Goal: Task Accomplishment & Management: Manage account settings

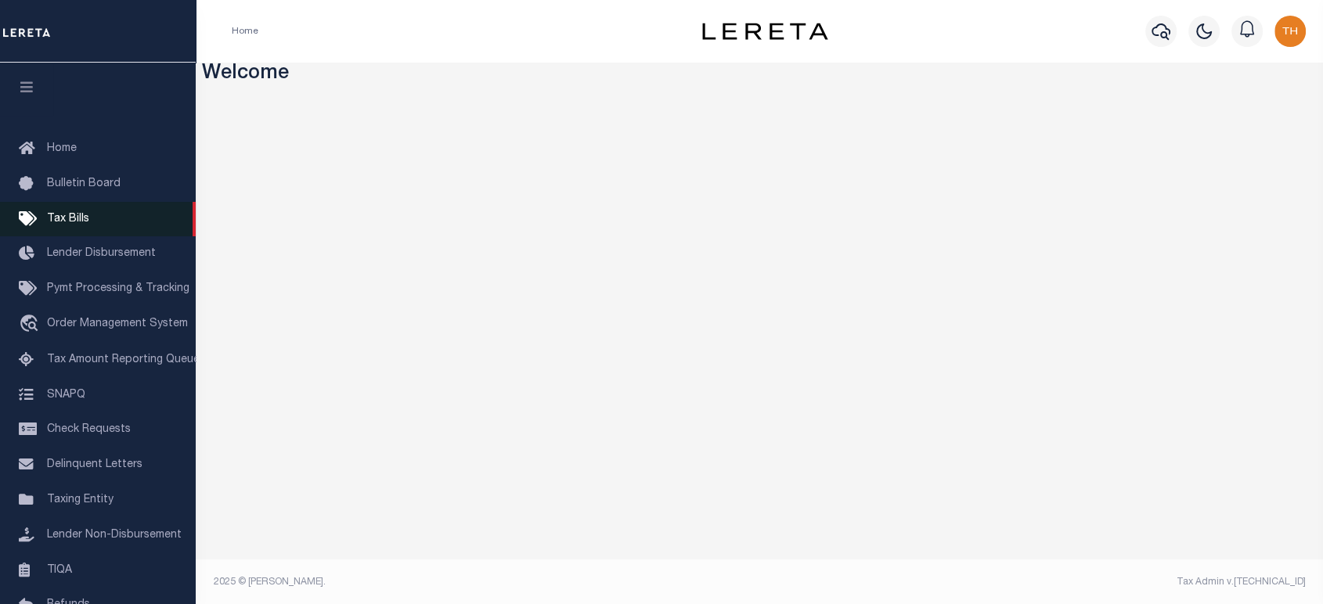
click at [75, 223] on span "Tax Bills" at bounding box center [68, 219] width 42 height 11
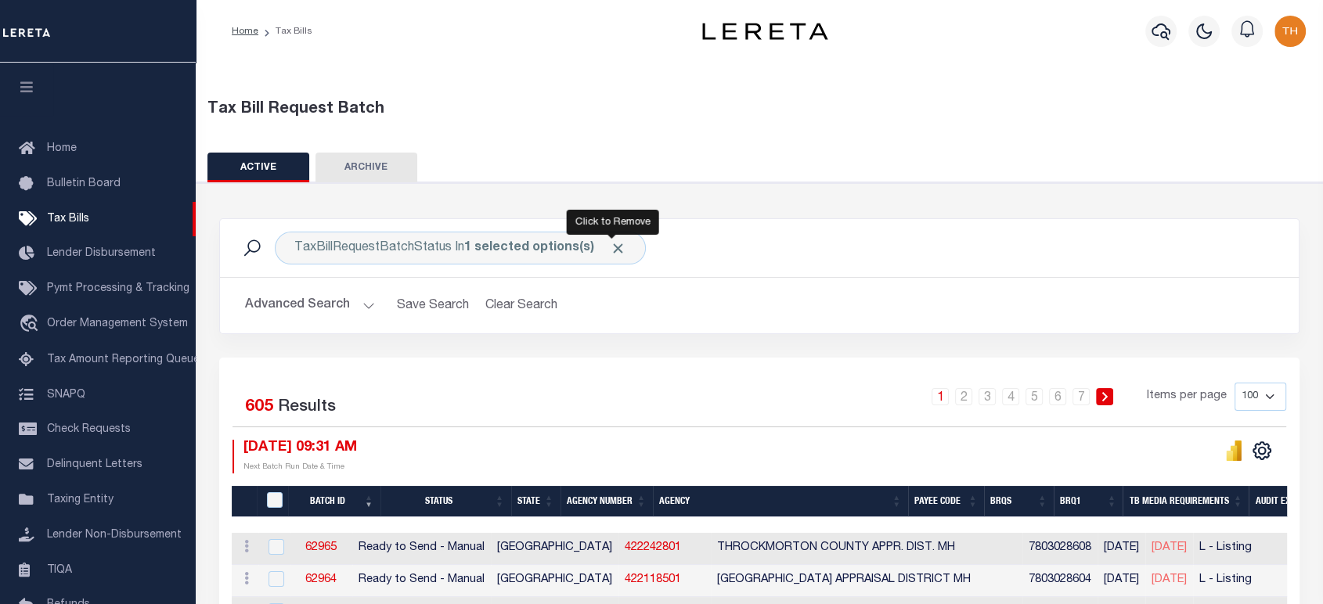
drag, startPoint x: 608, startPoint y: 249, endPoint x: 599, endPoint y: 255, distance: 10.6
click at [610, 249] on span "Click to Remove" at bounding box center [618, 248] width 16 height 16
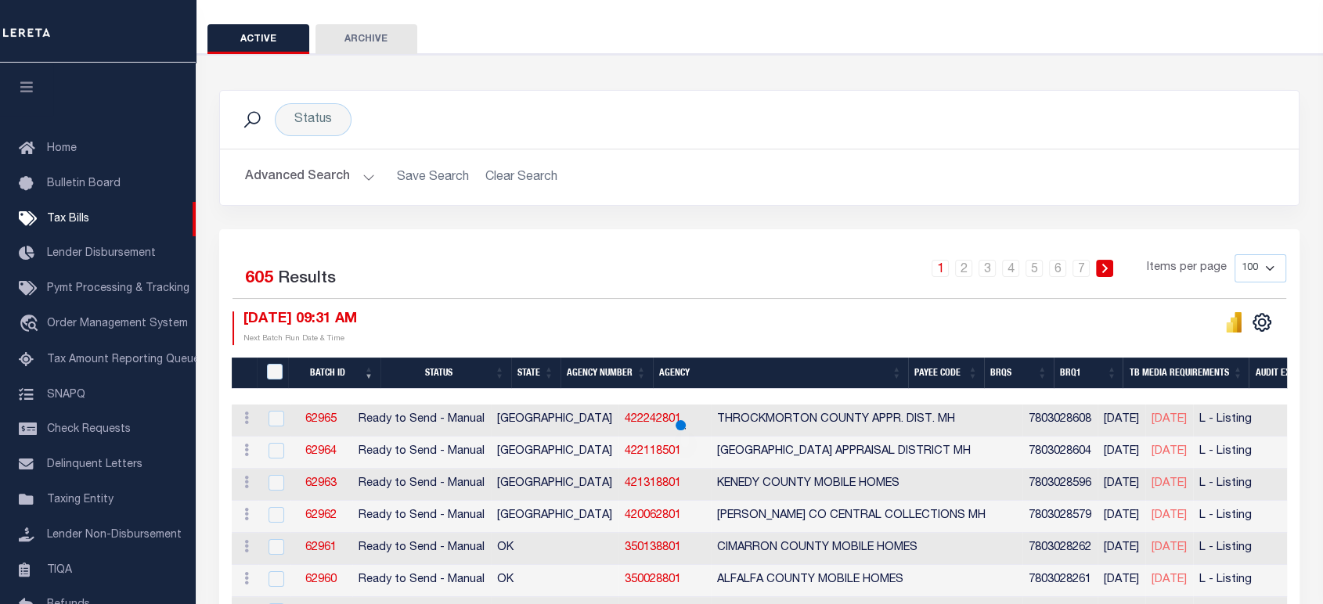
scroll to position [174, 0]
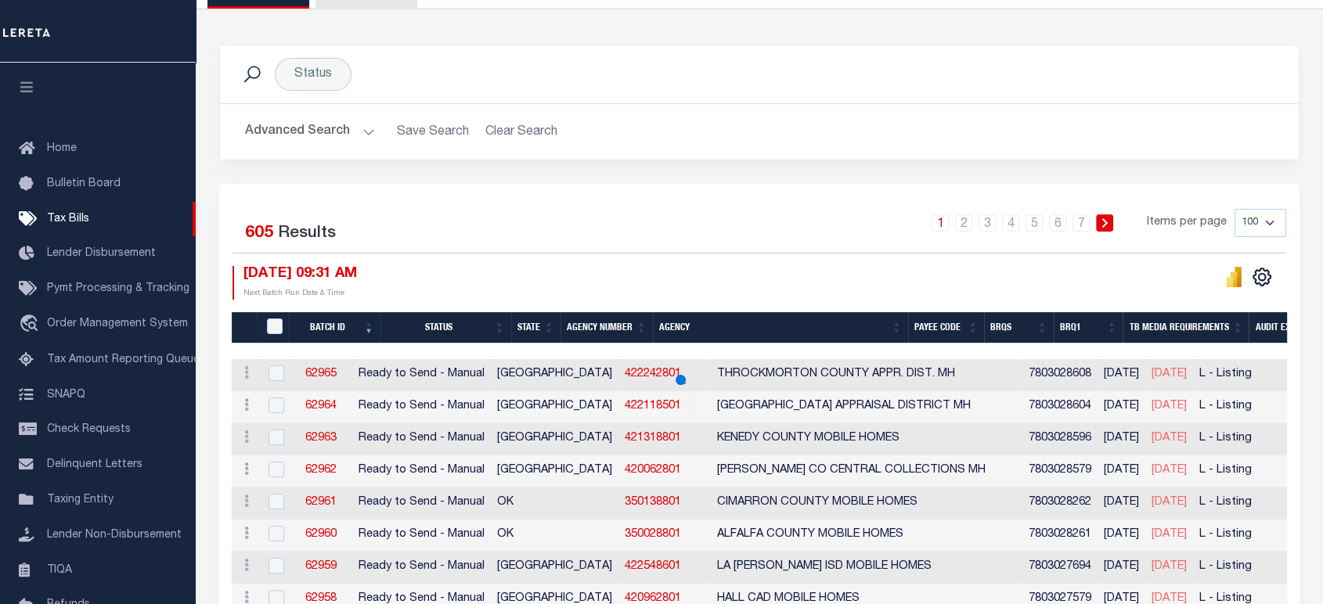
click at [1239, 275] on icon at bounding box center [1237, 277] width 7 height 20
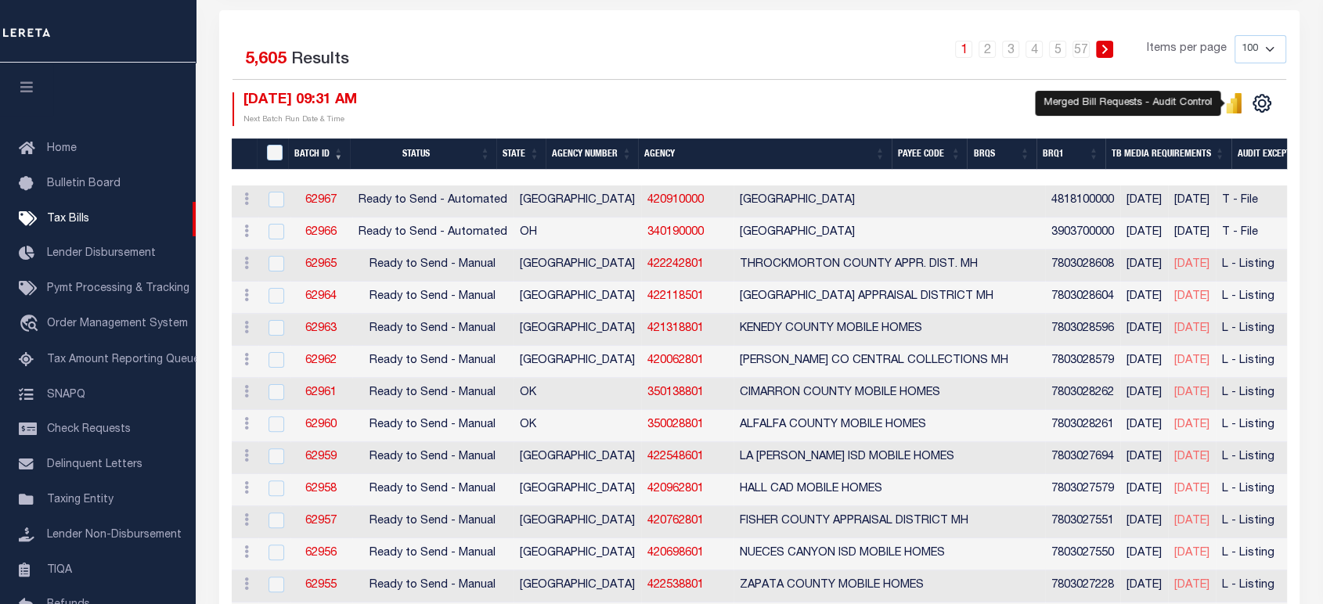
scroll to position [0, 0]
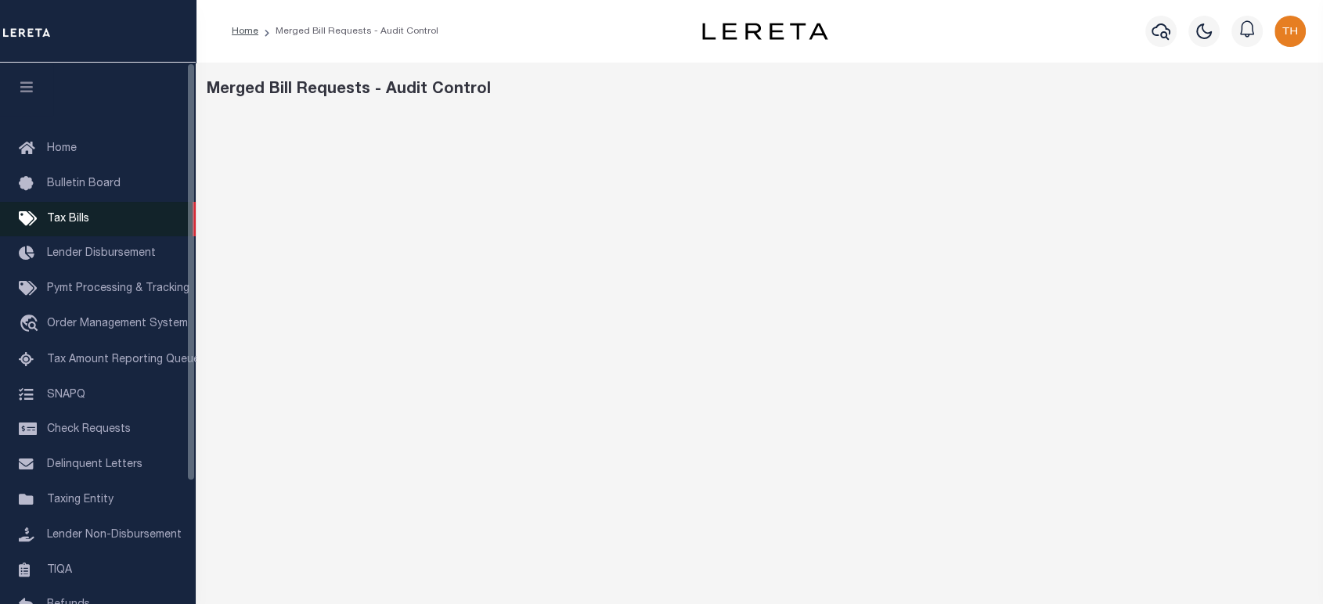
click at [82, 205] on link "Tax Bills" at bounding box center [98, 219] width 196 height 35
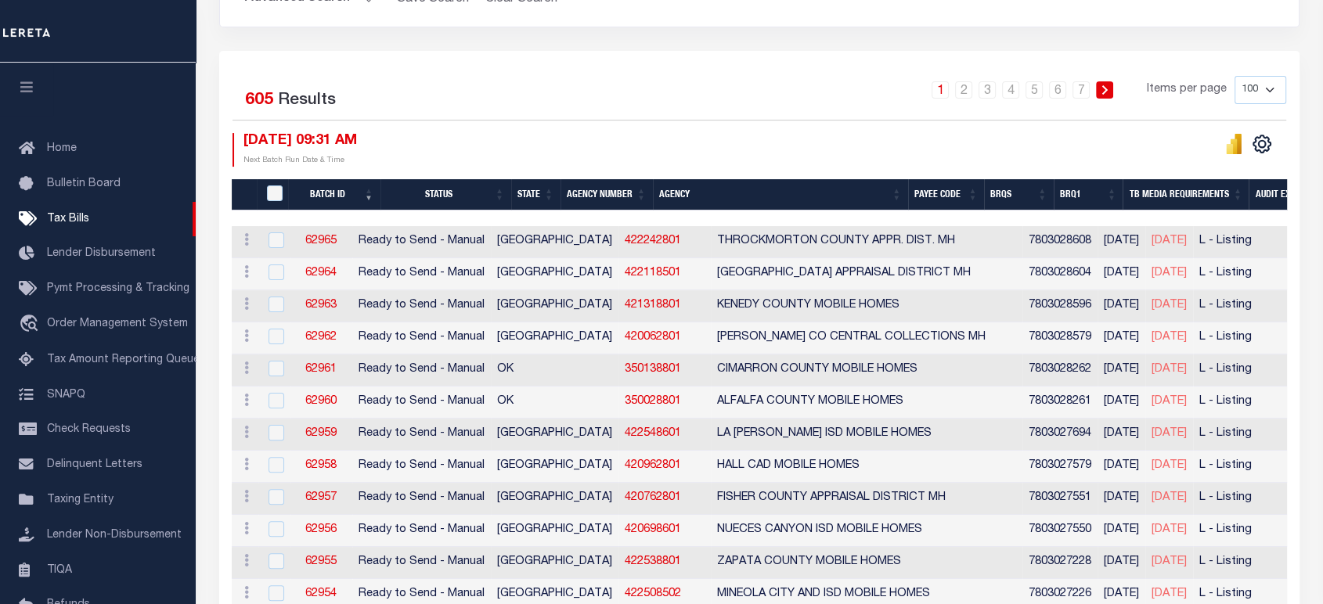
scroll to position [347, 0]
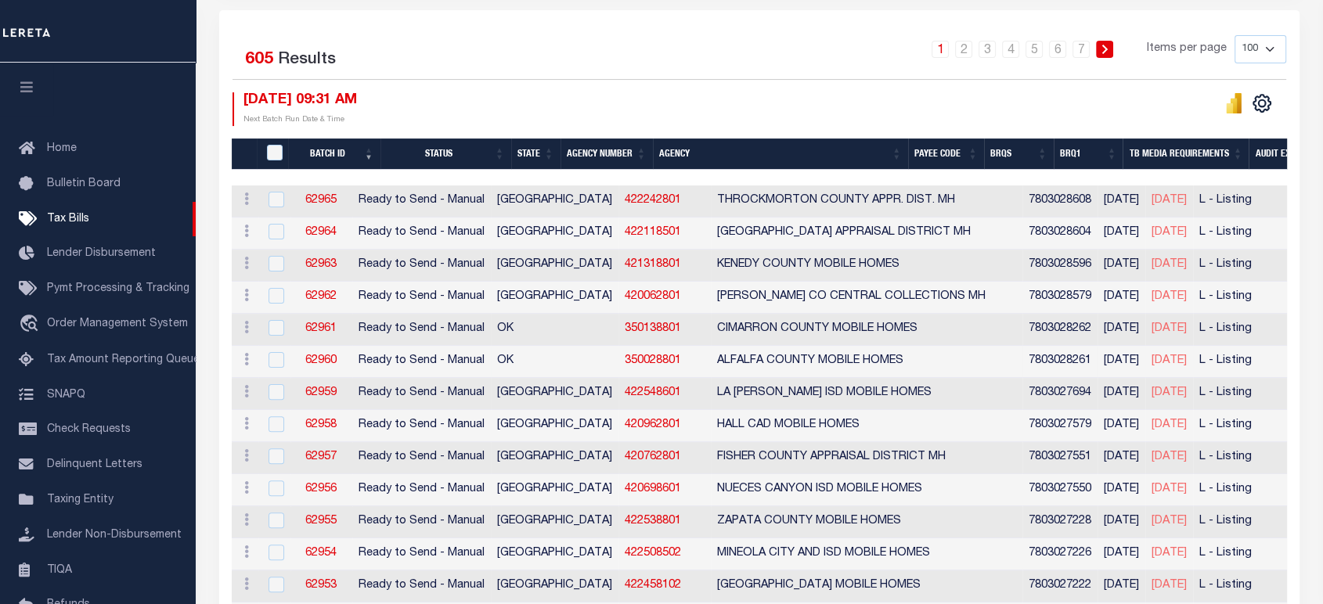
drag, startPoint x: 311, startPoint y: 358, endPoint x: 1124, endPoint y: 355, distance: 812.3
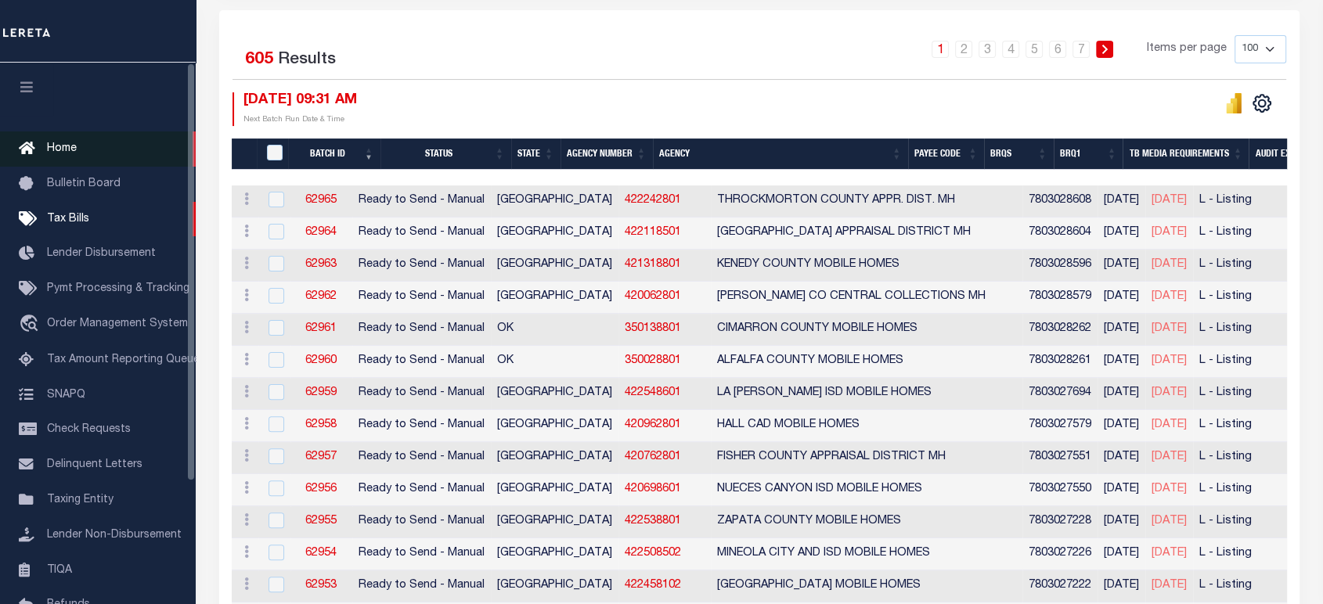
scroll to position [87, 0]
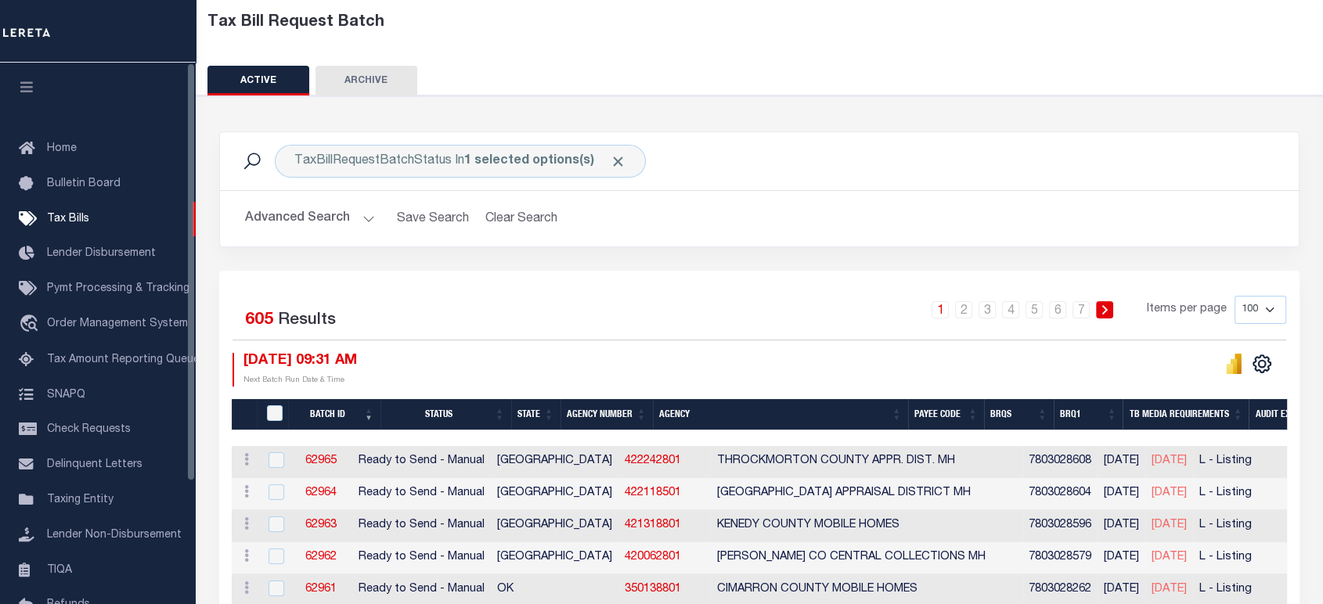
click at [27, 81] on icon "button" at bounding box center [27, 87] width 18 height 14
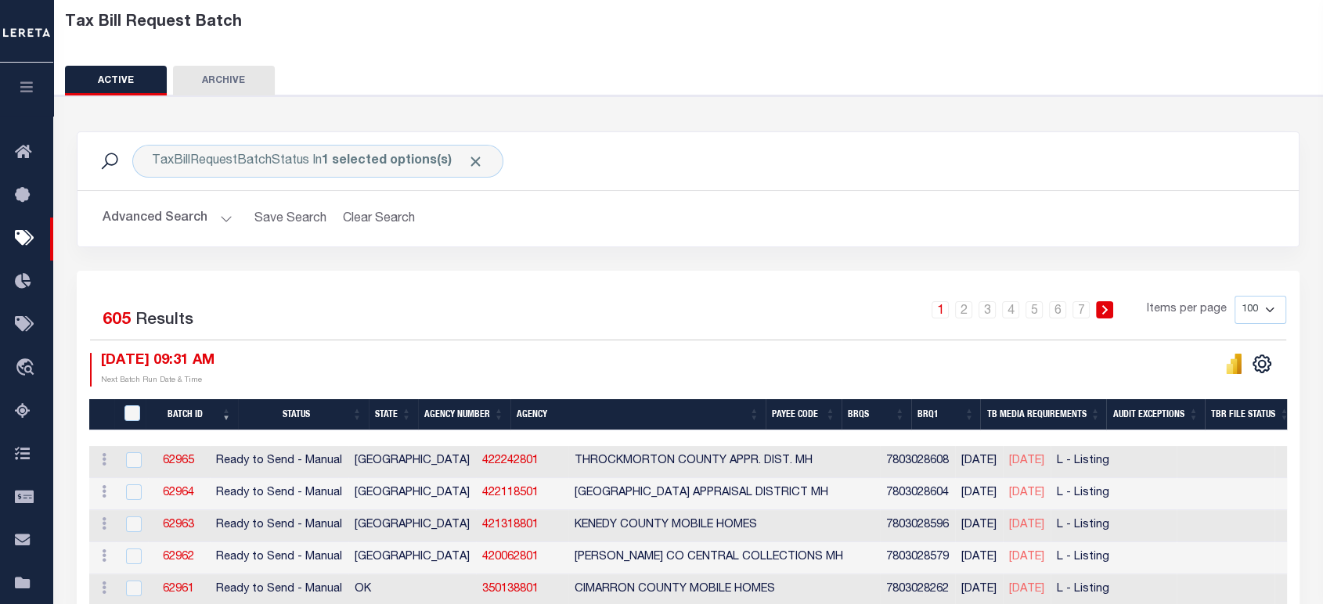
click at [31, 82] on icon "button" at bounding box center [27, 87] width 18 height 14
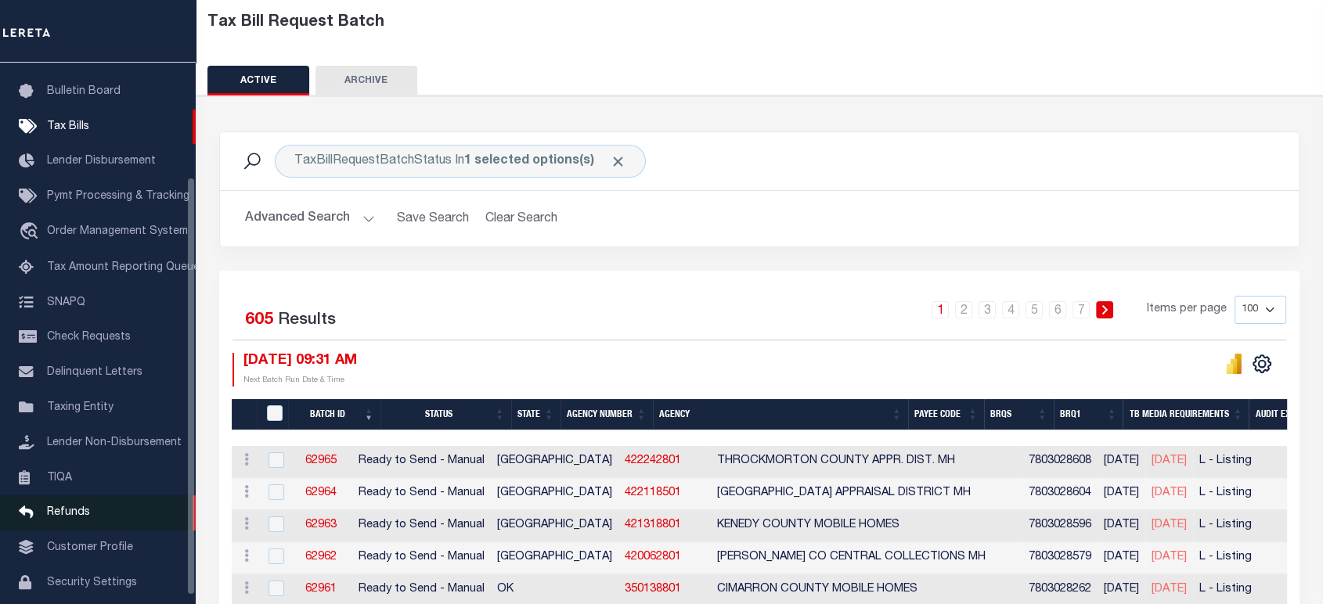
scroll to position [159, 0]
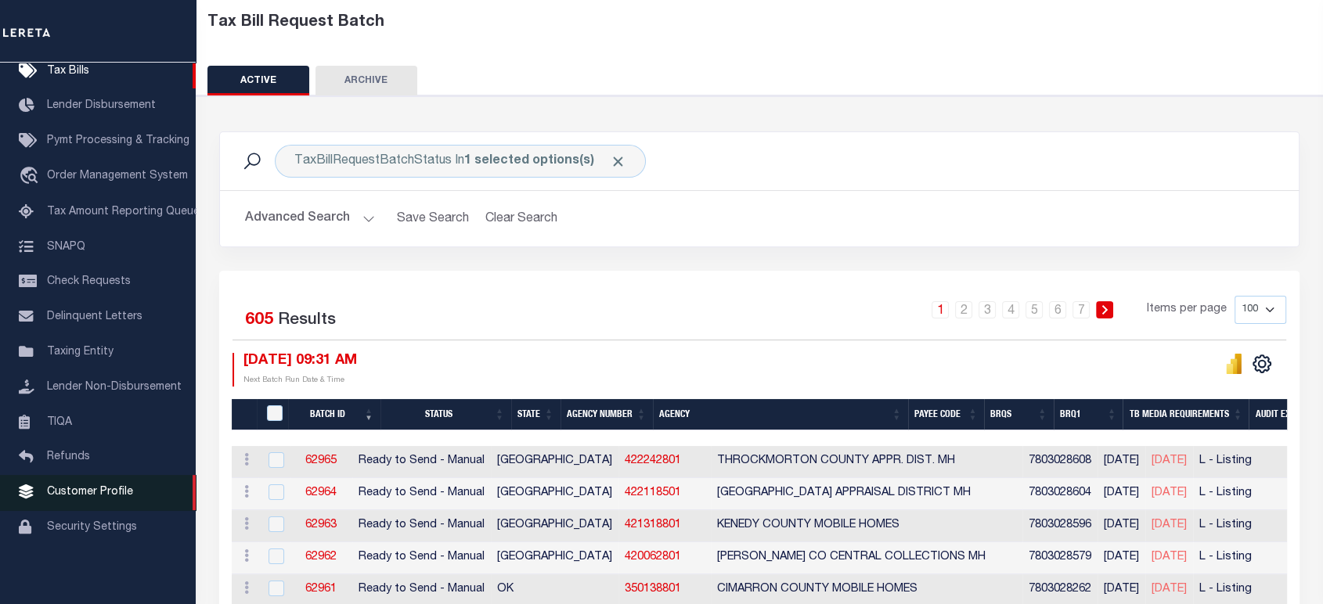
click at [95, 484] on link "Customer Profile" at bounding box center [98, 492] width 196 height 35
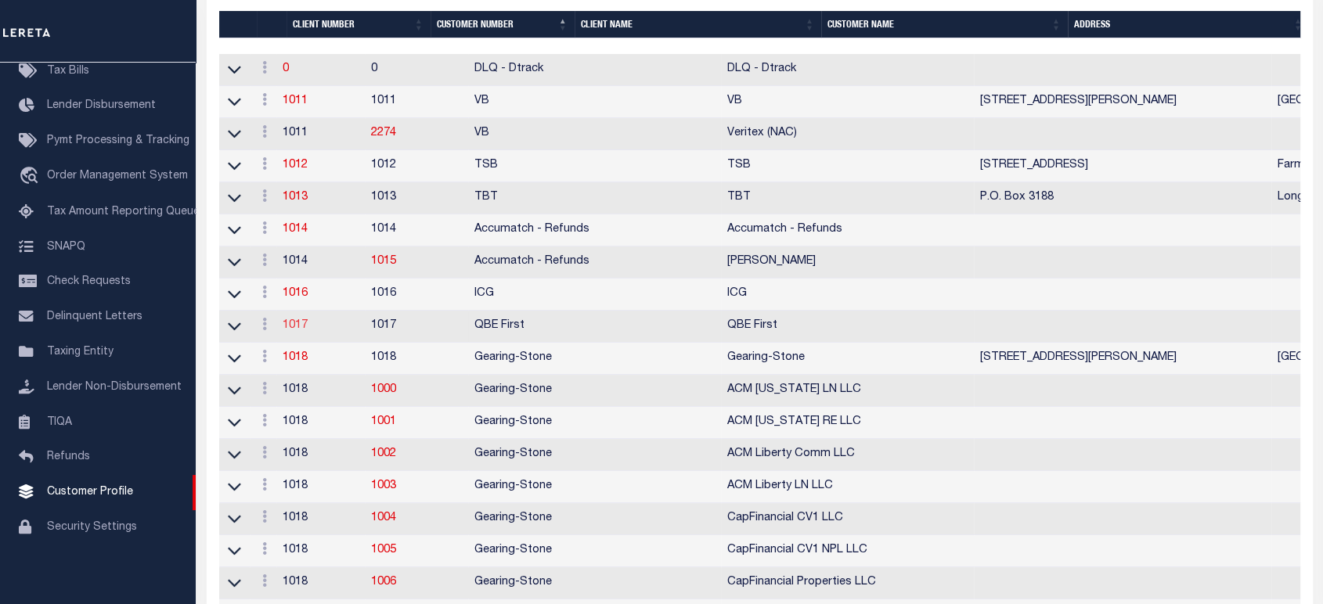
scroll to position [347, 0]
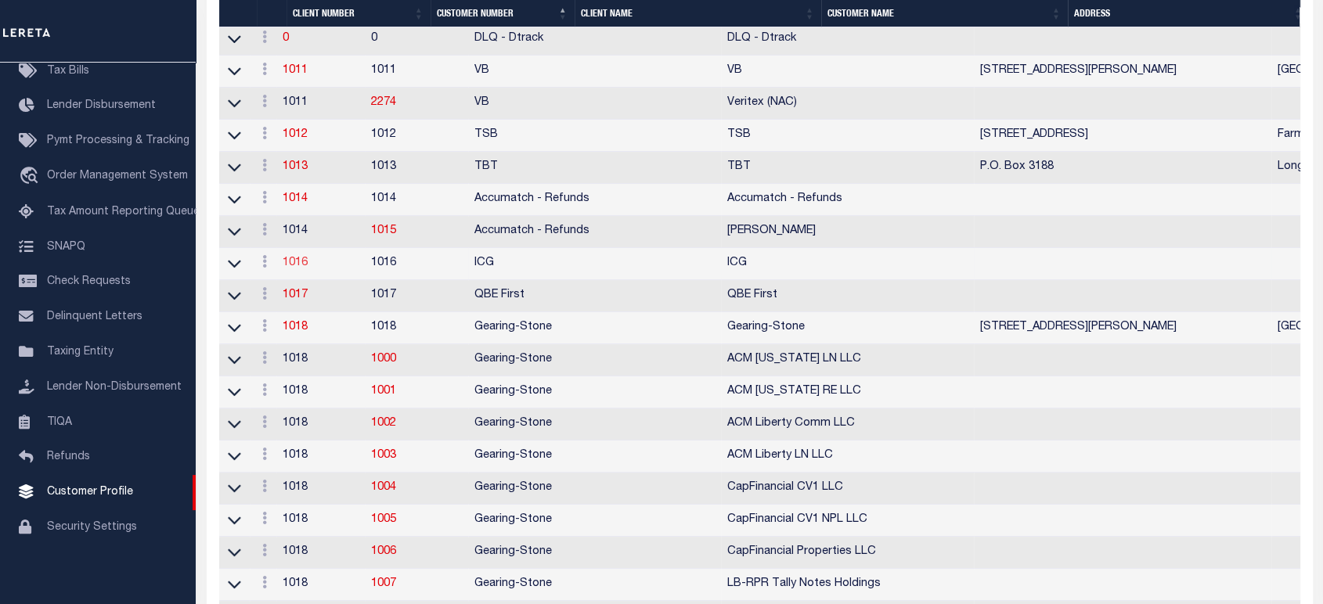
click at [297, 268] on link "1016" at bounding box center [295, 262] width 25 height 11
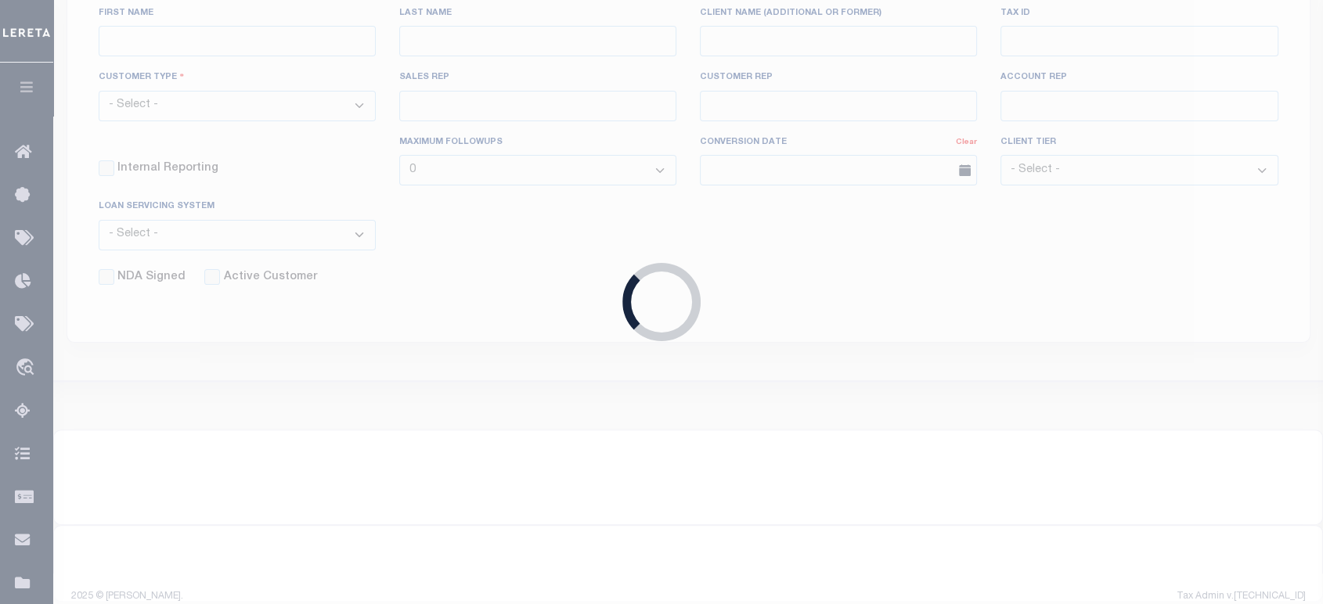
select select
type input "ICG"
type input "1016"
type input "ICG"
checkbox input "false"
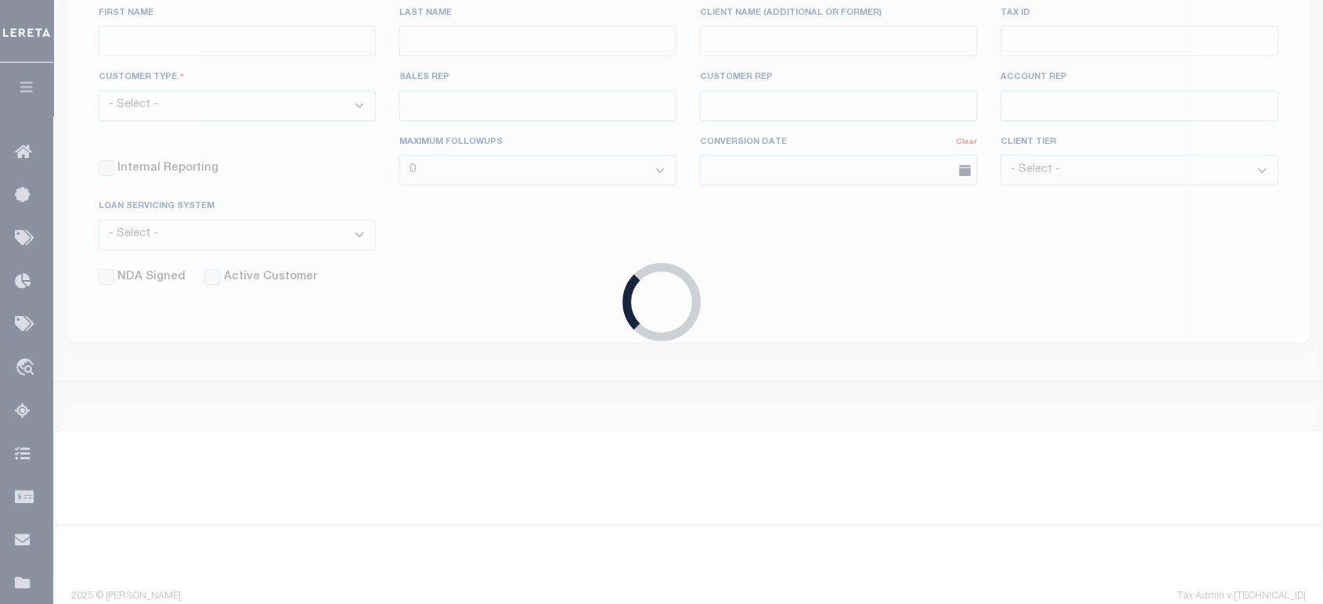
select select
checkbox input "false"
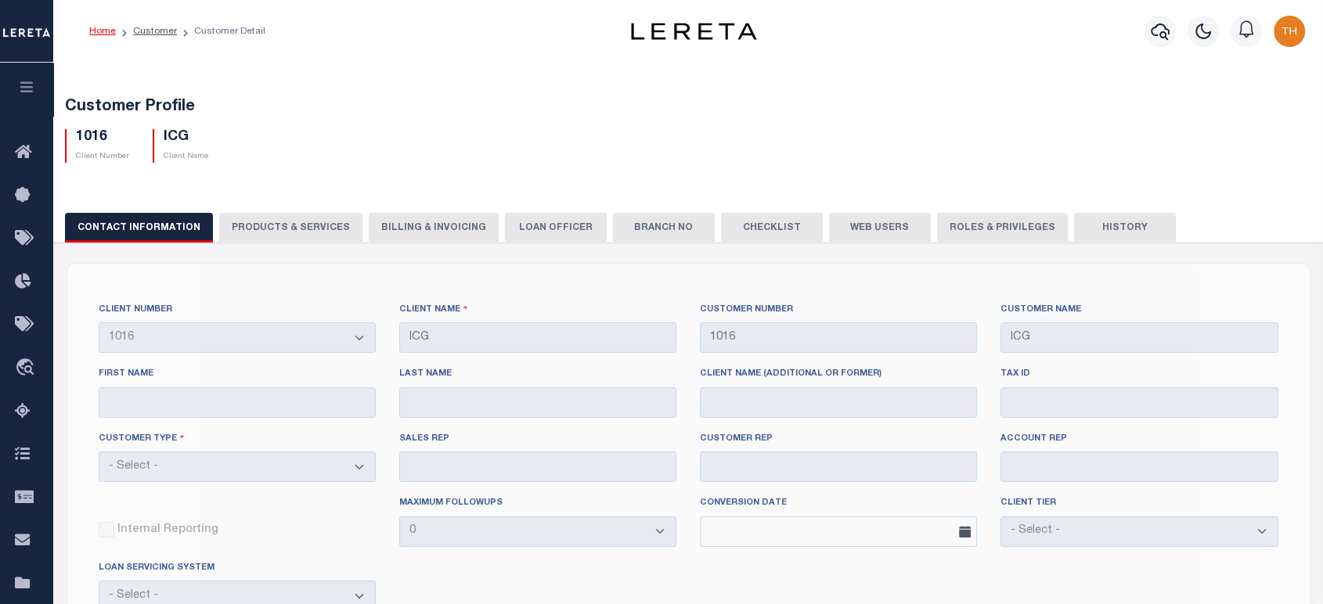
click at [250, 230] on button "PRODUCTS & SERVICES" at bounding box center [290, 228] width 143 height 30
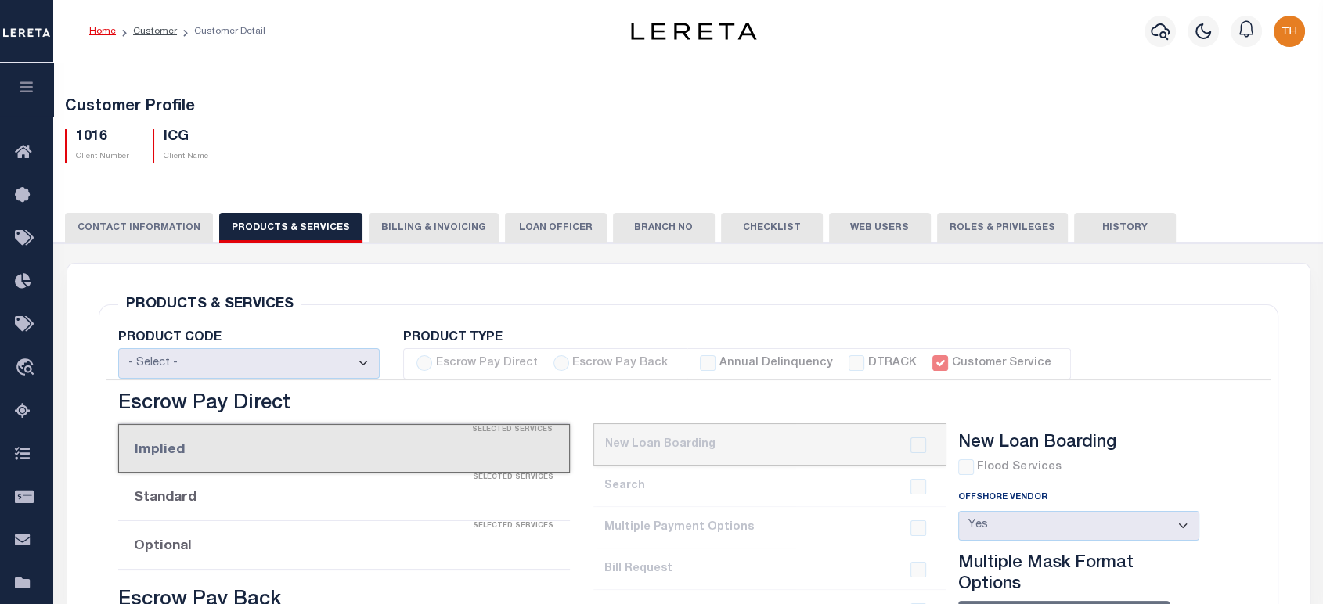
select select "STX"
checkbox input "true"
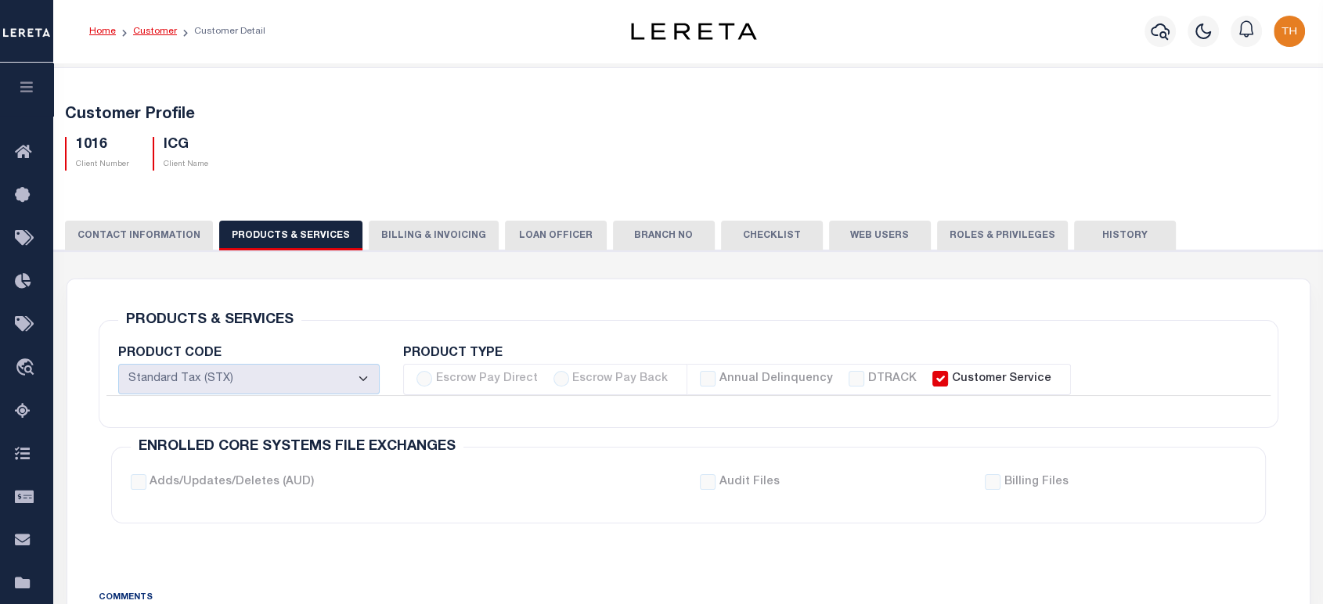
click at [158, 36] on link "Customer" at bounding box center [155, 31] width 44 height 9
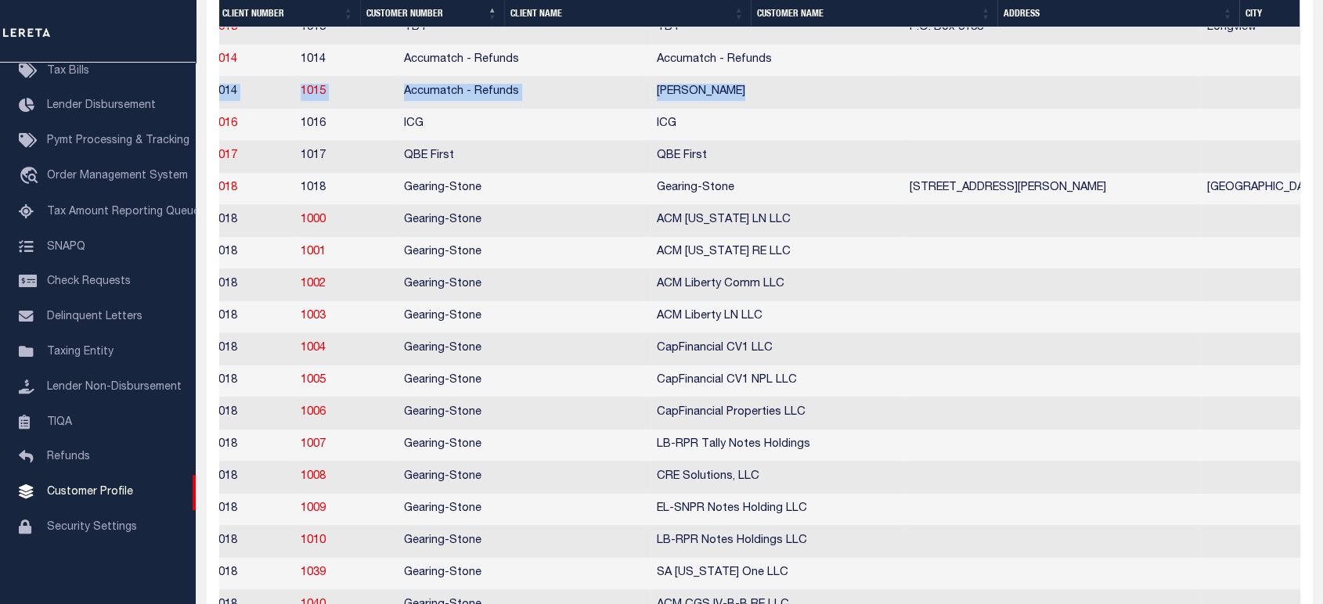
scroll to position [0, 144]
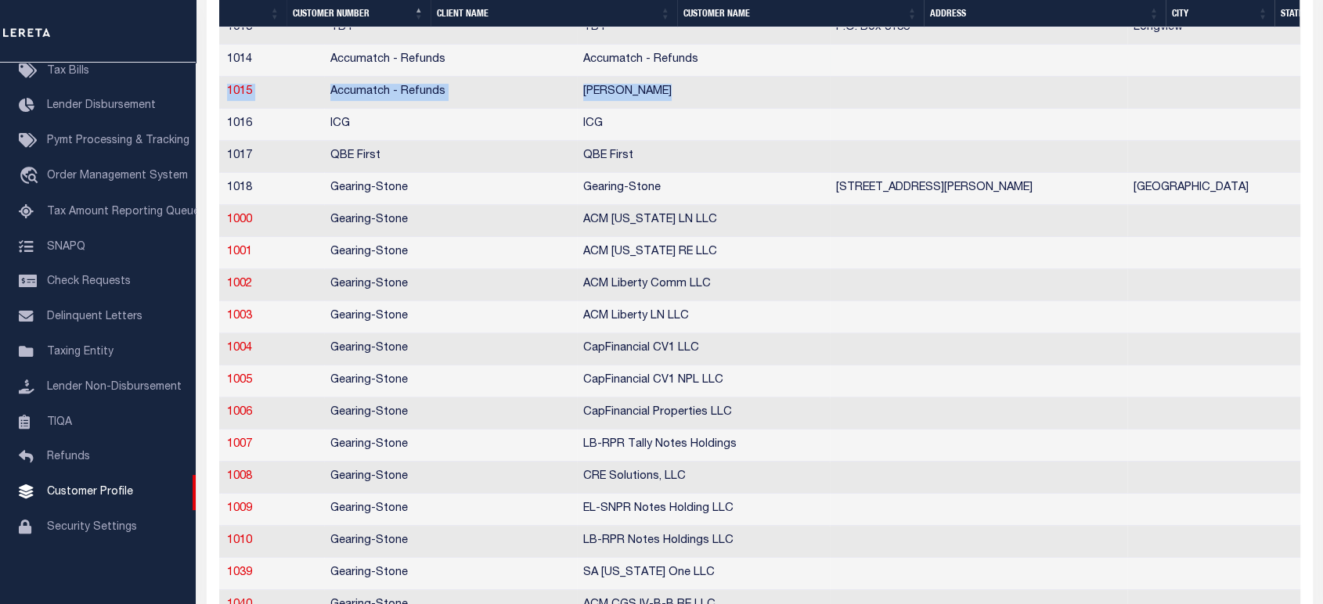
drag, startPoint x: 1290, startPoint y: 107, endPoint x: 1295, endPoint y: 70, distance: 37.2
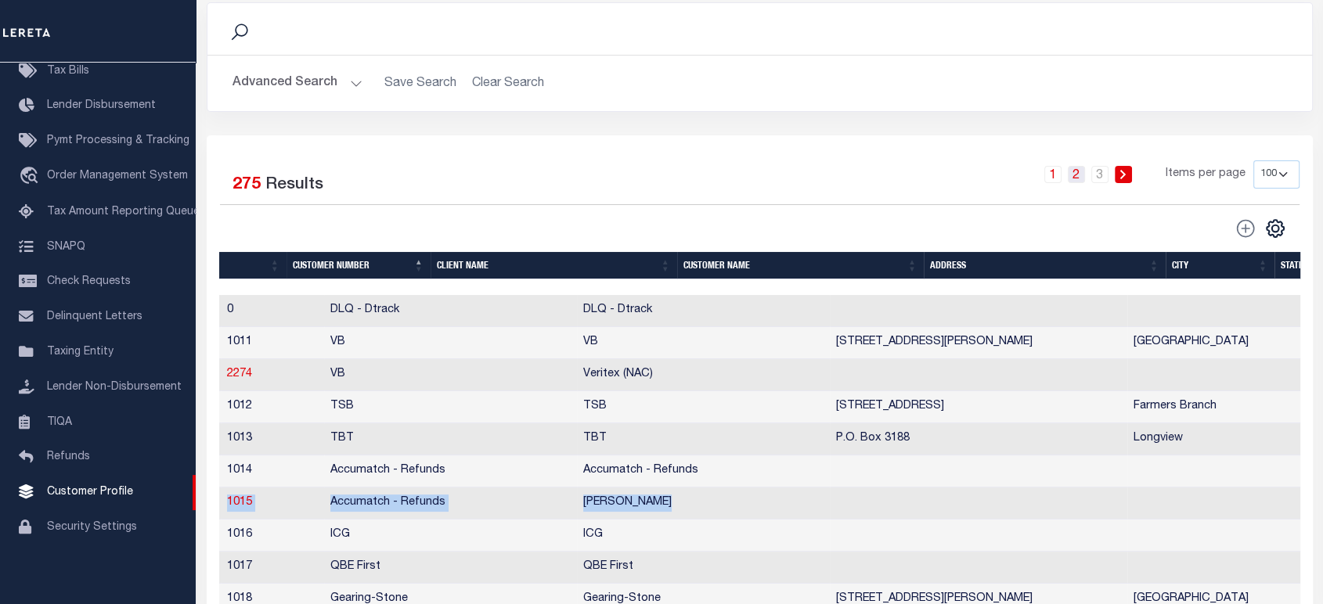
scroll to position [37, 0]
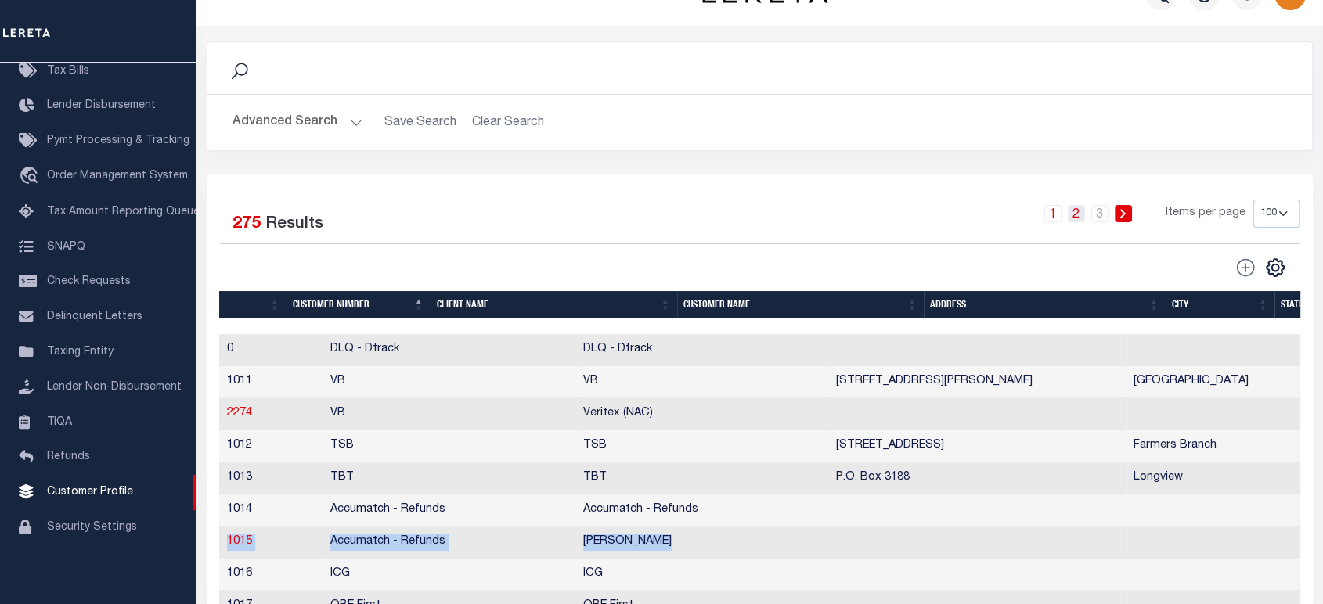
click at [1081, 221] on link "2" at bounding box center [1075, 213] width 17 height 17
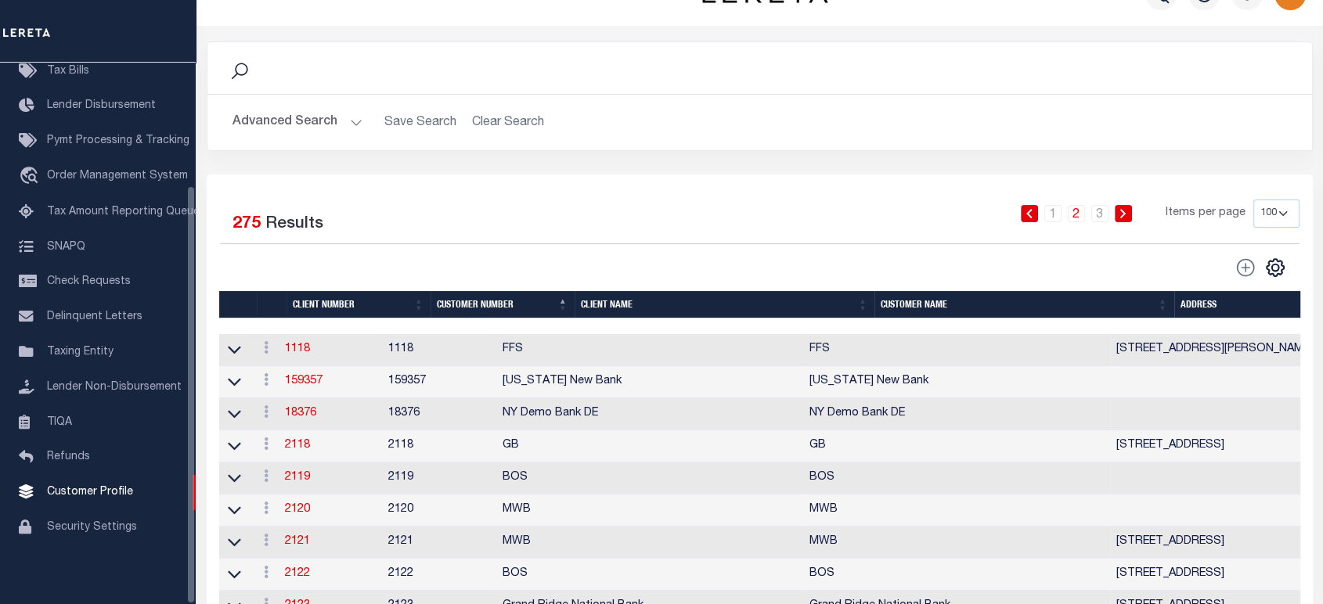
scroll to position [0, 0]
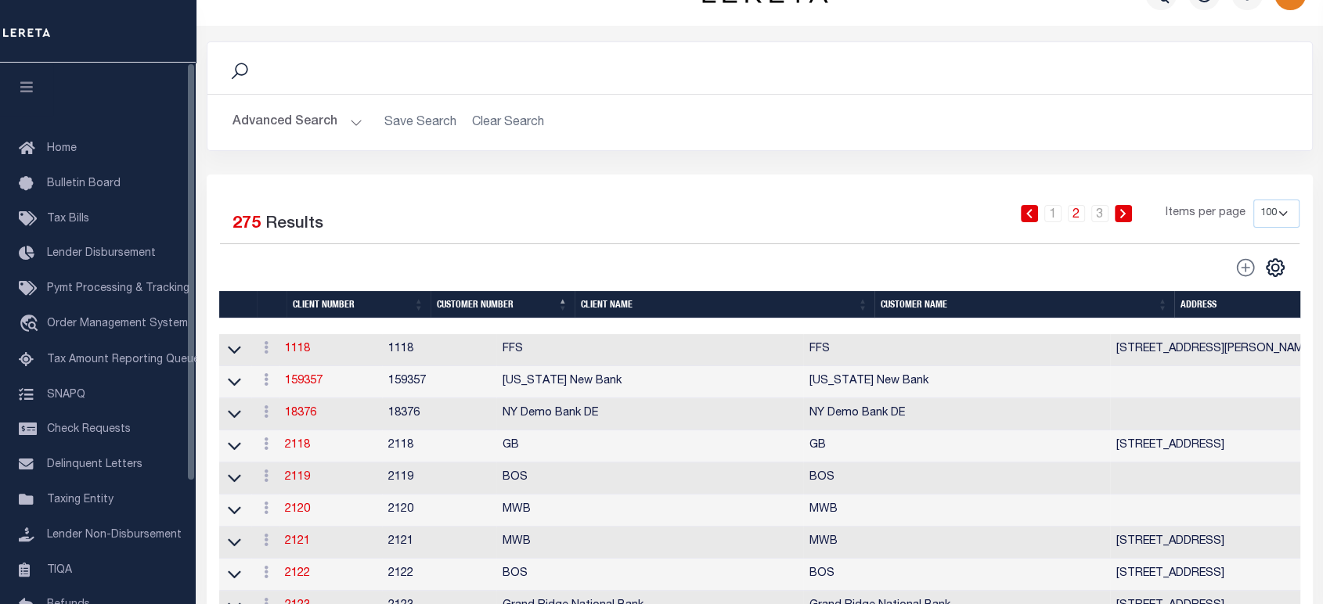
click at [25, 91] on icon "button" at bounding box center [27, 87] width 18 height 14
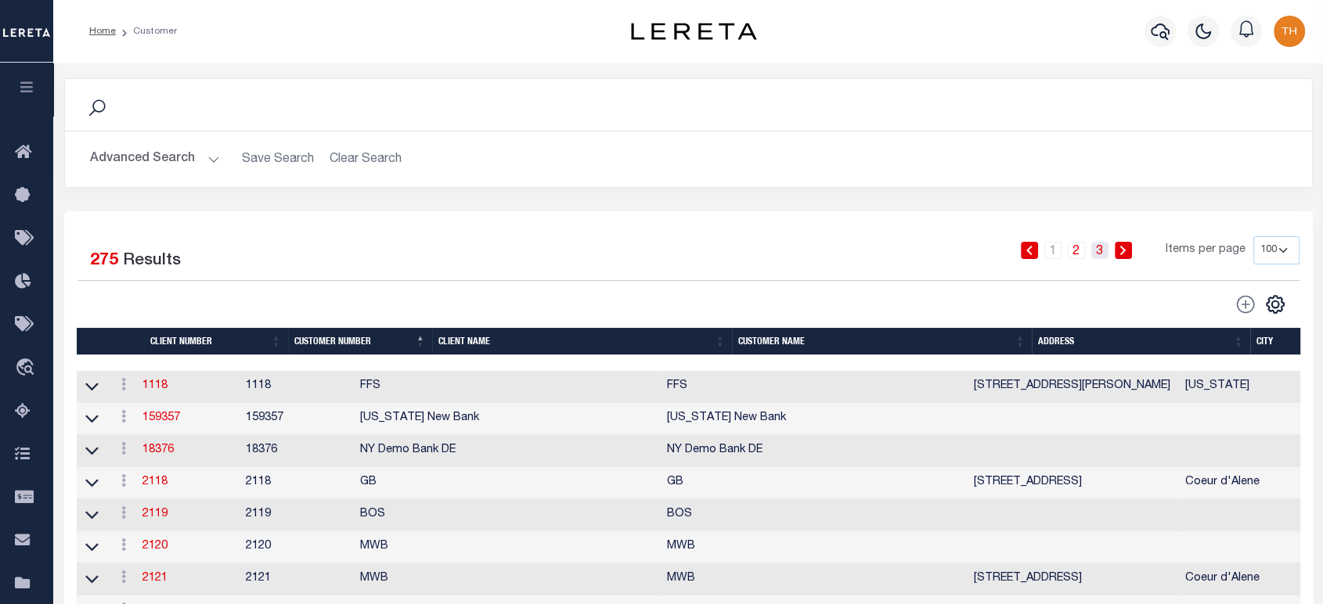
click at [1100, 261] on div "1 2 3 Items per page 100 200 400" at bounding box center [843, 256] width 910 height 41
click at [1107, 252] on link "3" at bounding box center [1099, 250] width 17 height 17
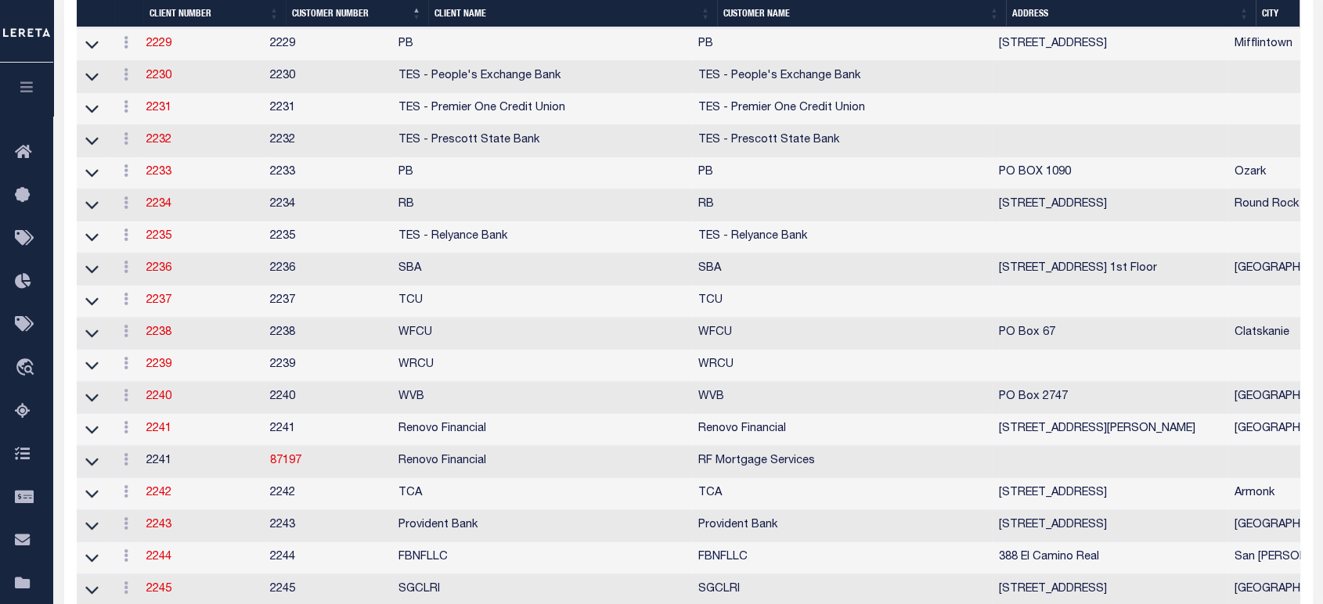
scroll to position [956, 0]
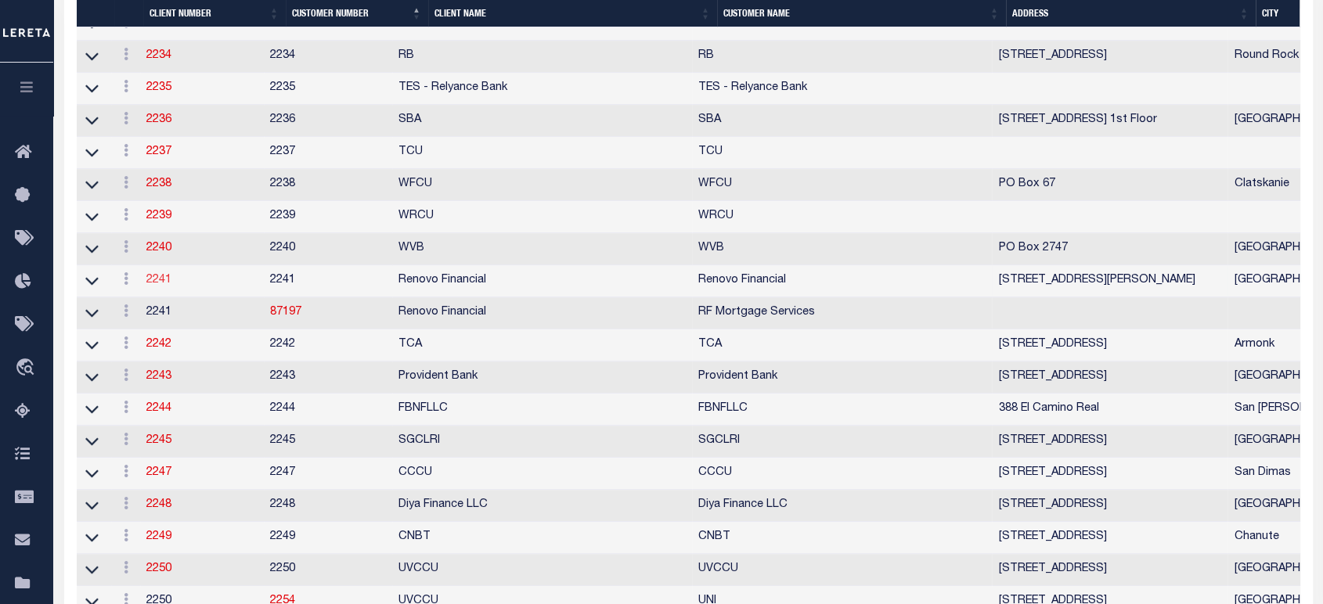
click at [171, 286] on link "2241" at bounding box center [158, 280] width 25 height 11
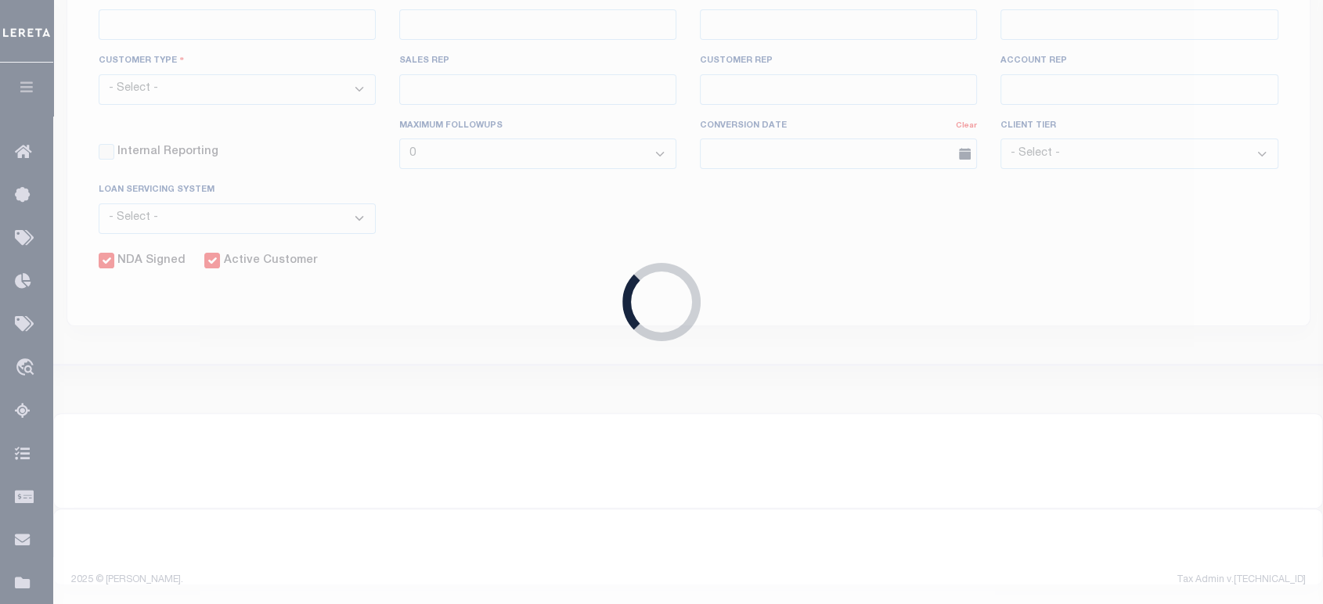
select select
type input "Renovo Financial"
type input "2241"
type input "Renovo Financial"
type input "[PERSON_NAME]"
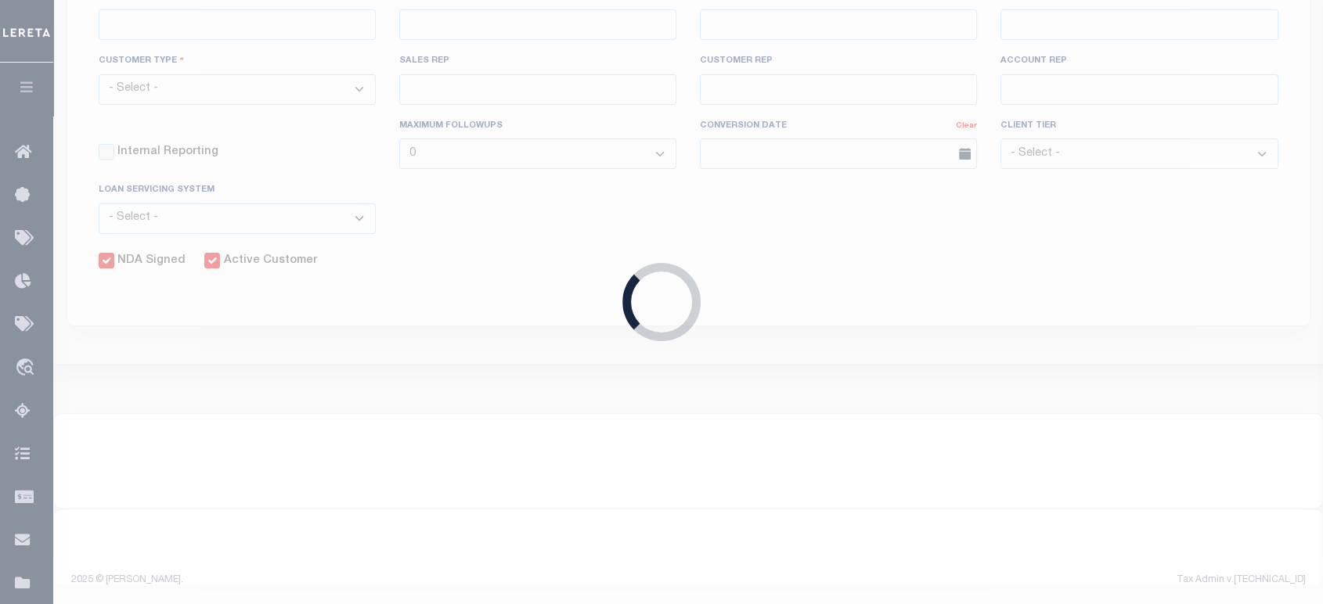
type input "[PERSON_NAME]"
select select "Mixed Portfolio"
type input "[PERSON_NAME]"
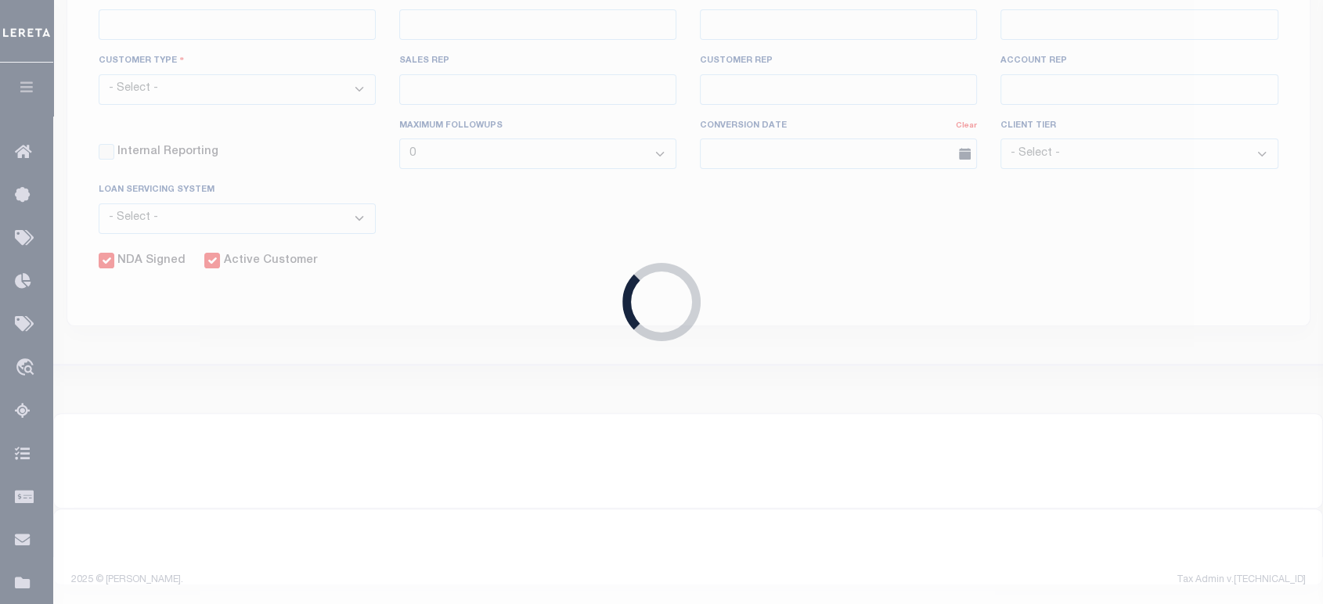
checkbox input "true"
select select
type textarea "$1.10 monthly tracking fee per parcel per month for Refi Parcel in excess of 5 …"
type input "90"
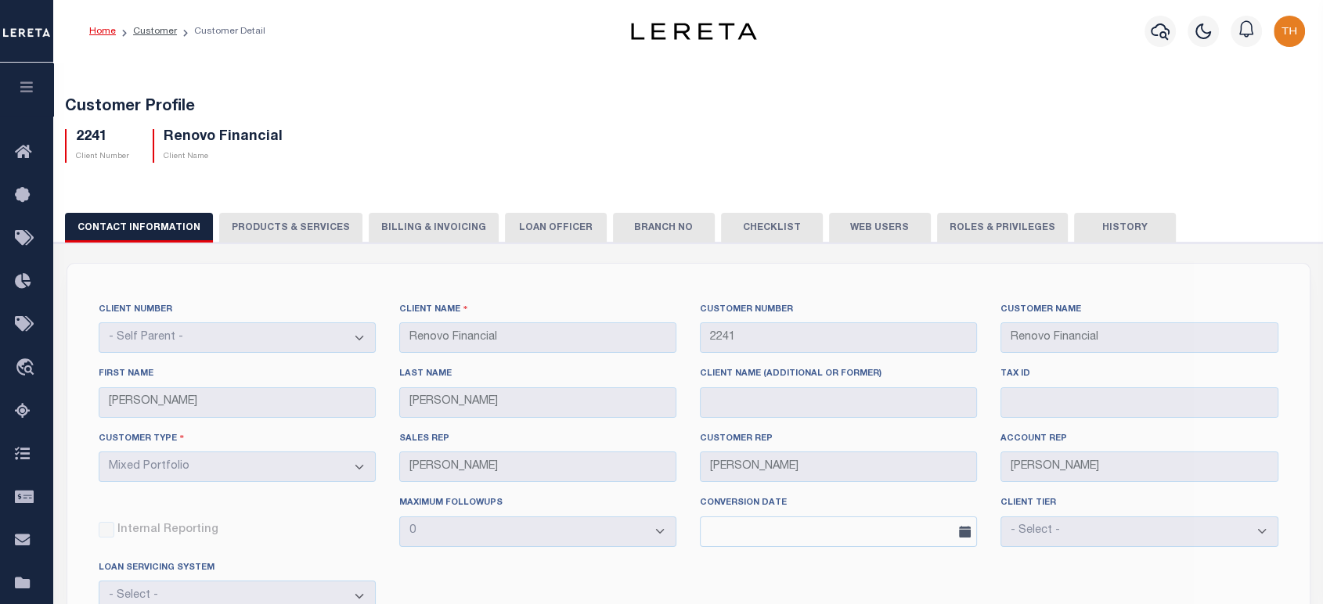
click at [242, 222] on button "PRODUCTS & SERVICES" at bounding box center [290, 228] width 143 height 30
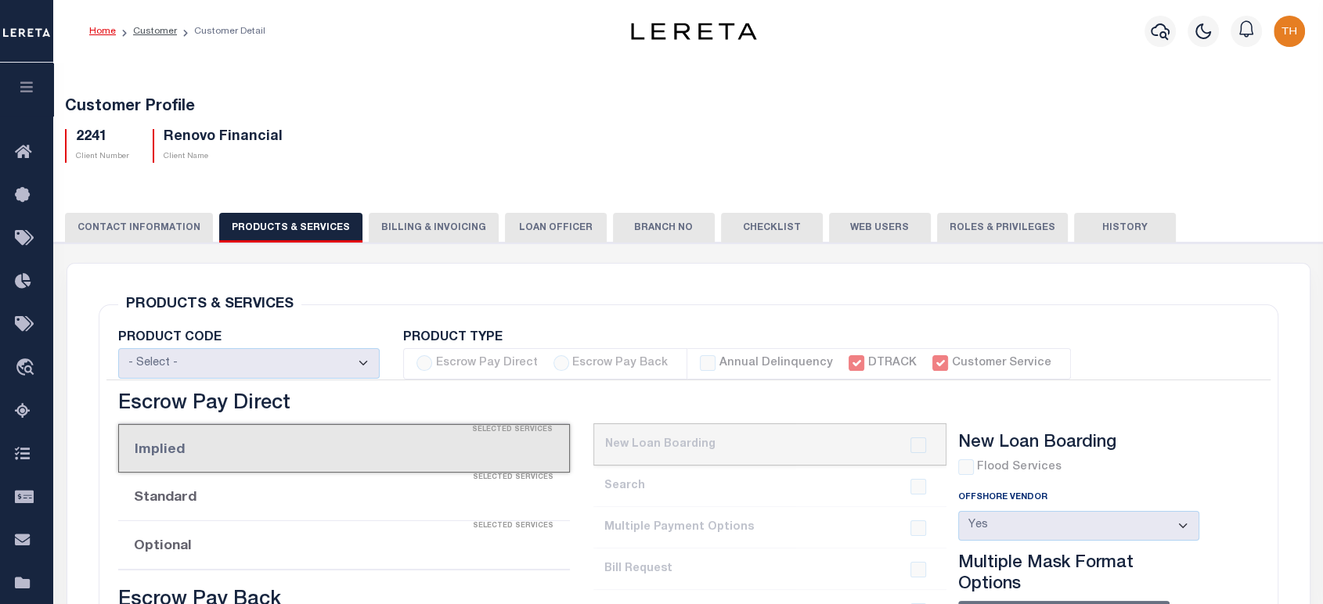
select select "STX"
radio input "true"
checkbox input "true"
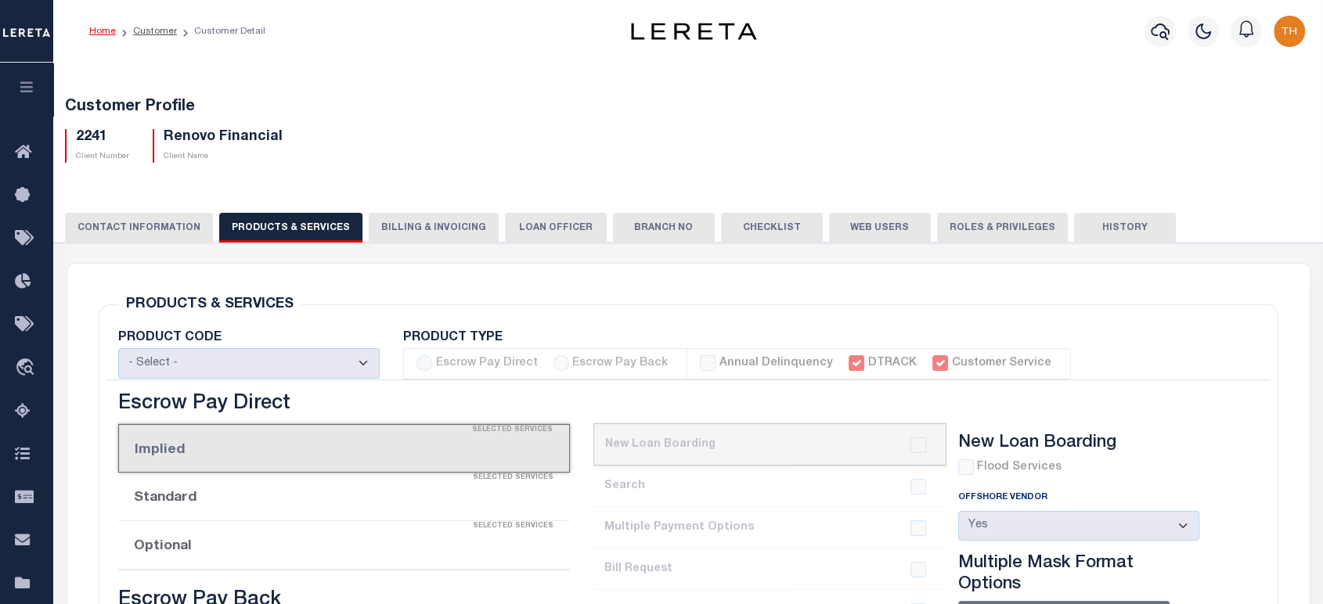
checkbox input "true"
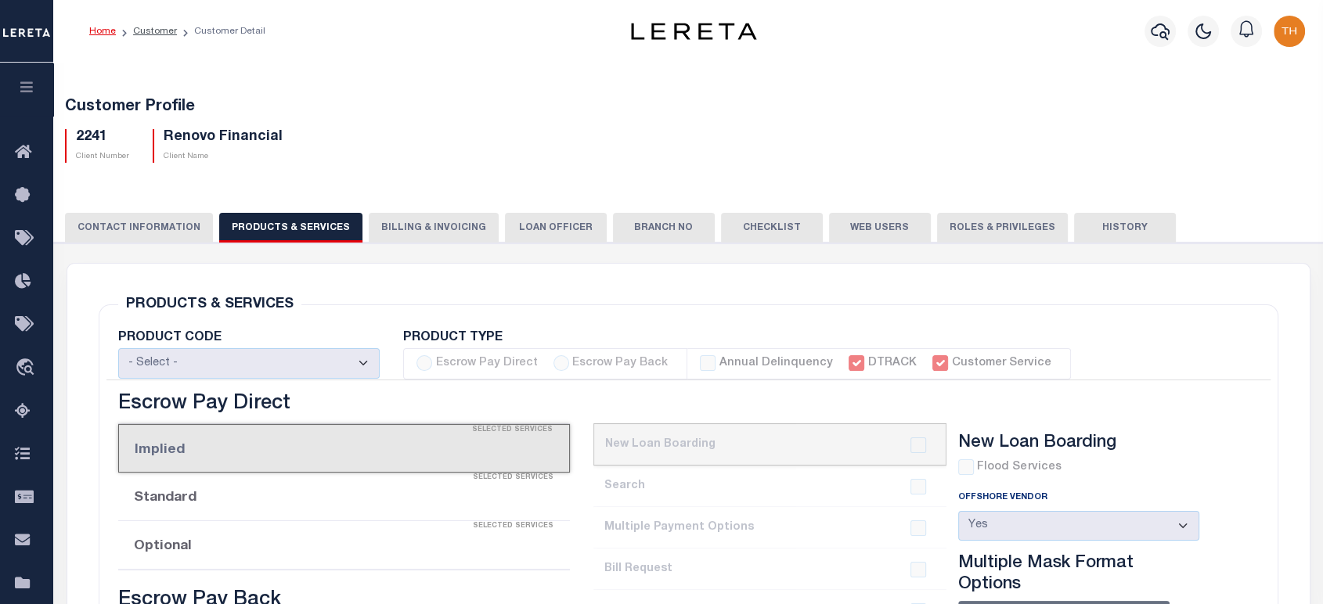
checkbox input "true"
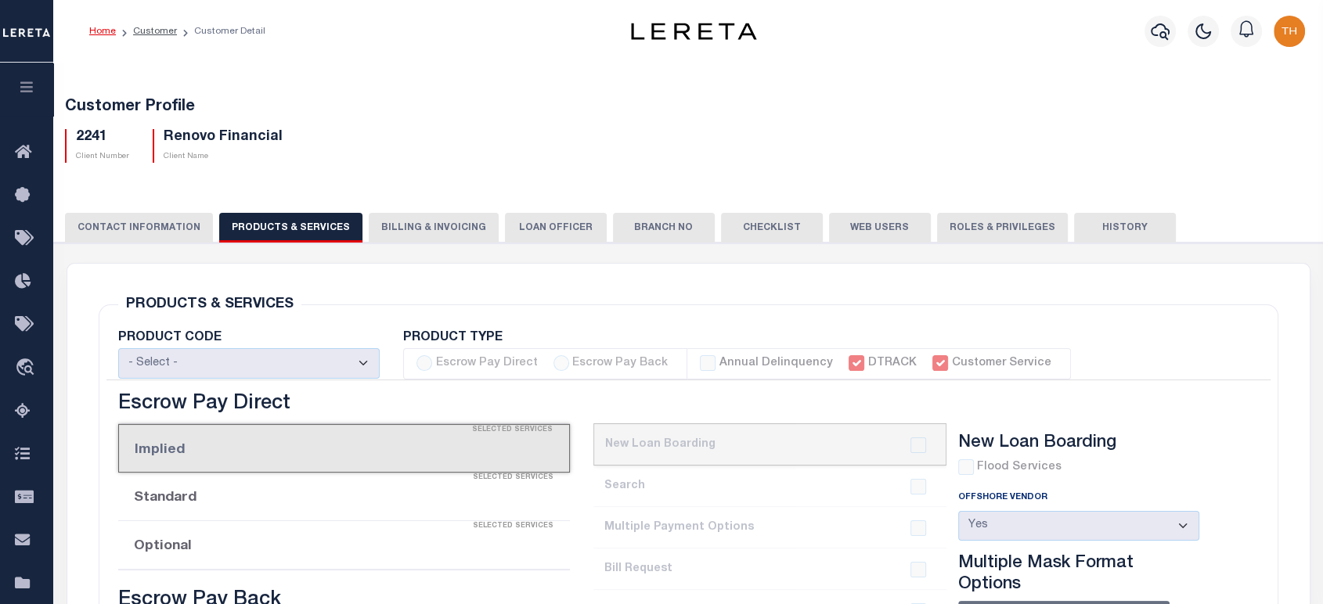
checkbox input "true"
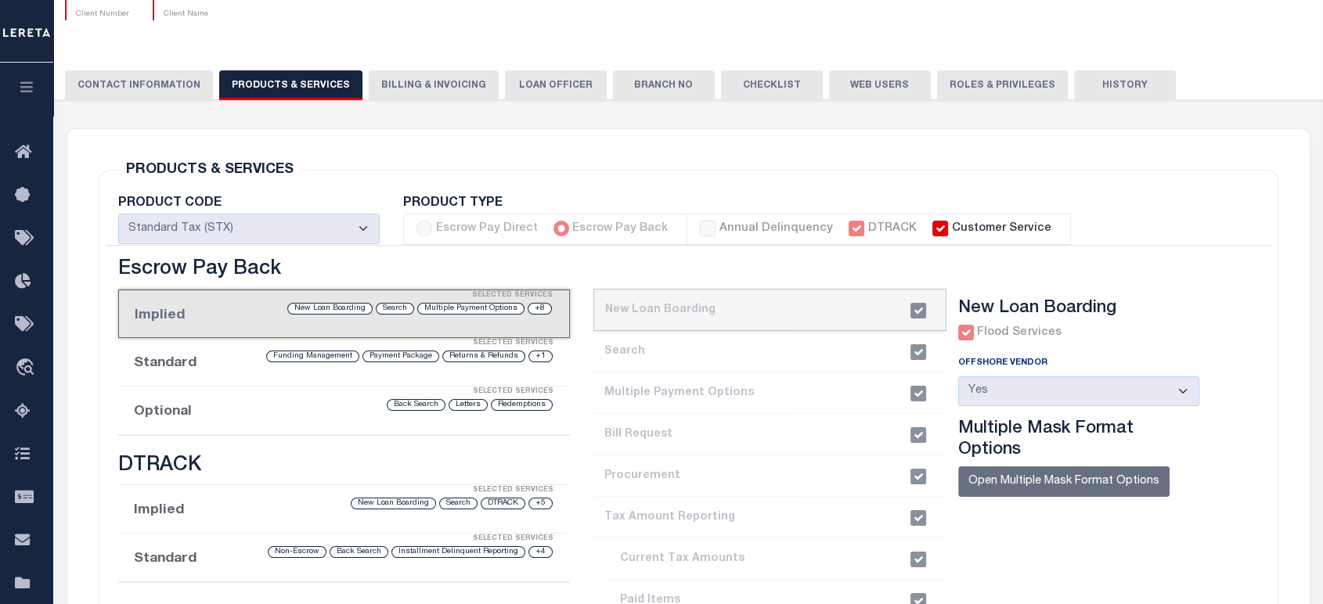
scroll to position [261, 0]
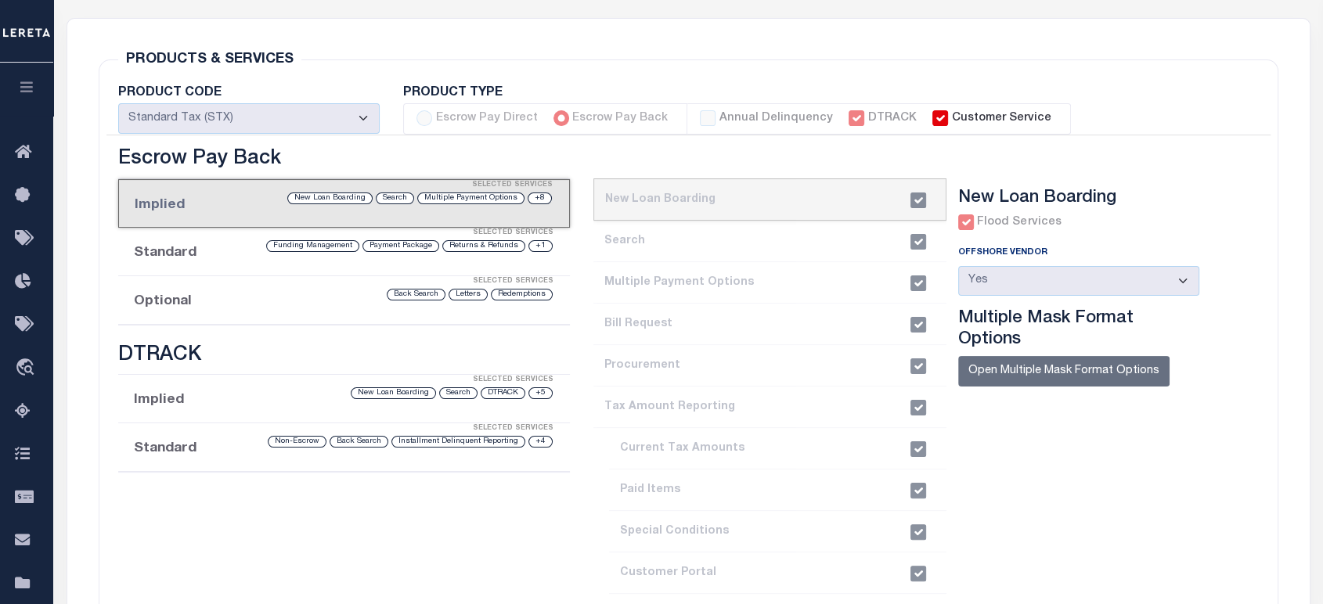
click at [189, 285] on div "Selected Services" at bounding box center [360, 281] width 452 height 31
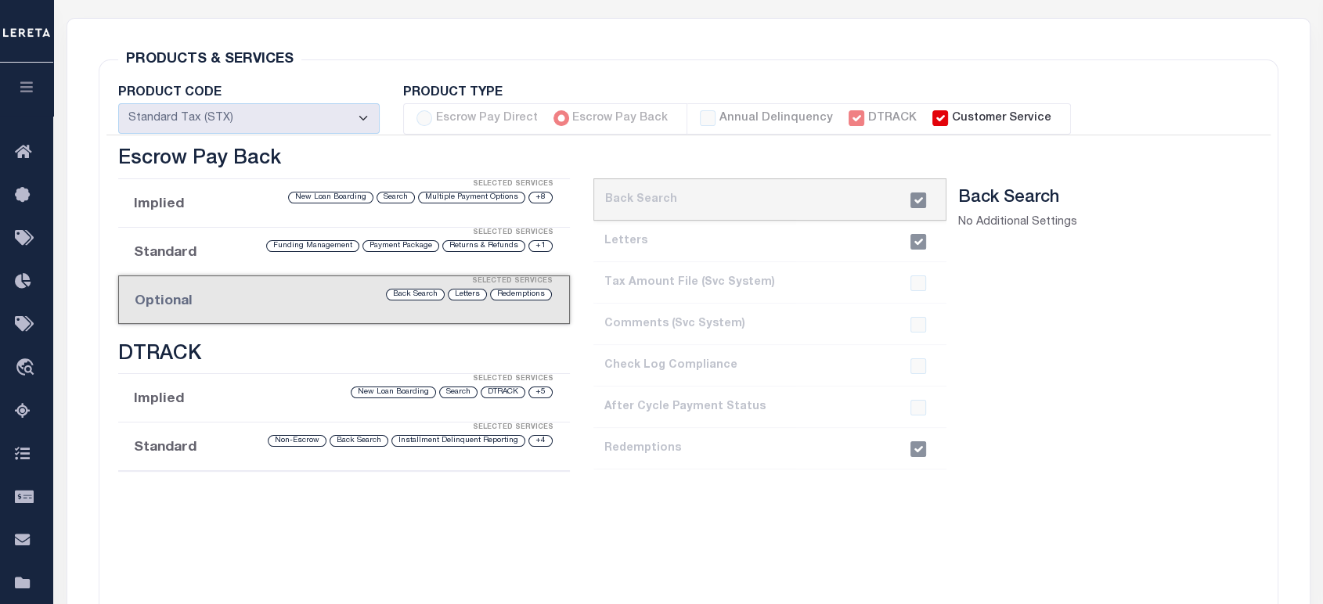
click at [198, 256] on li "Standard Selected Services +1 Returns & Refunds Payment Package Funding Managem…" at bounding box center [344, 252] width 452 height 49
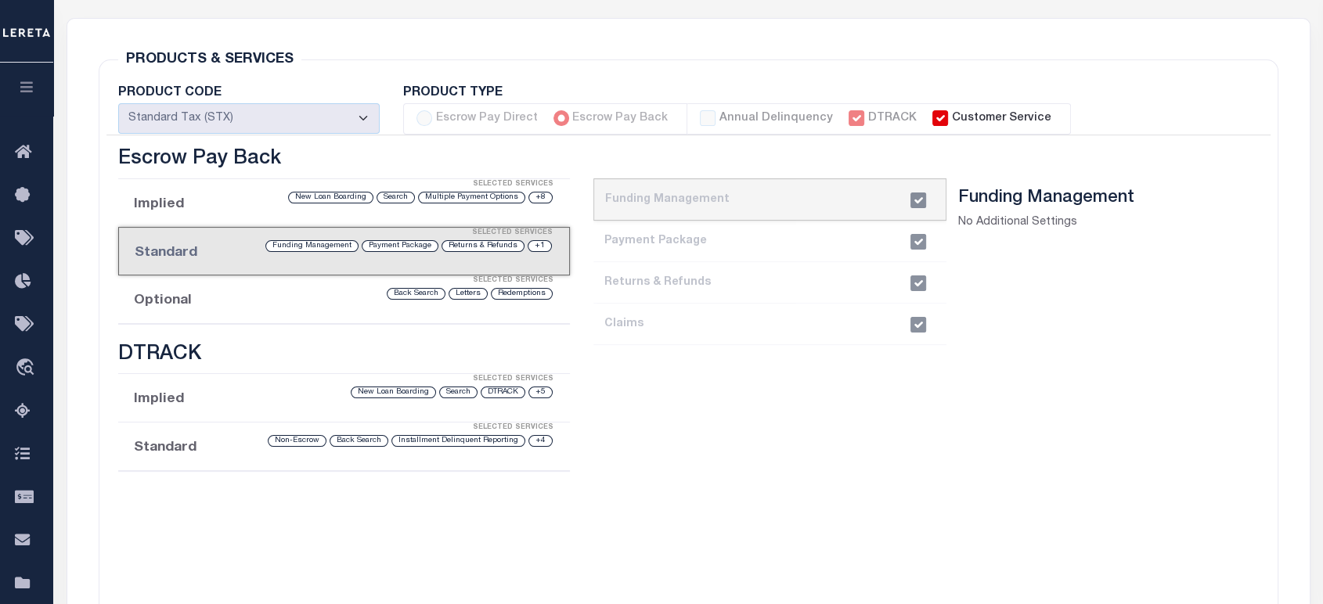
click at [195, 205] on li "Implied Selected Services +8 Multiple Payment Options Search New Loan Boarding" at bounding box center [344, 203] width 452 height 49
